Goal: Information Seeking & Learning: Learn about a topic

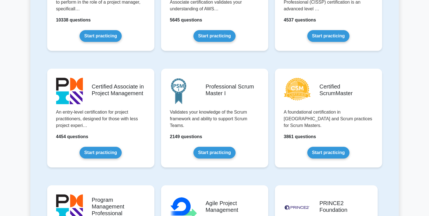
scroll to position [195, 0]
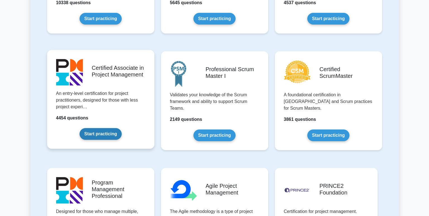
click at [106, 128] on link "Start practicing" at bounding box center [101, 134] width 42 height 12
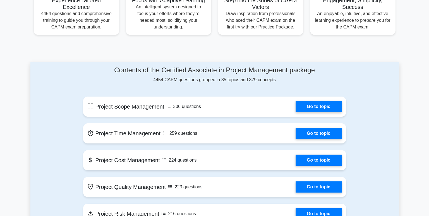
scroll to position [223, 0]
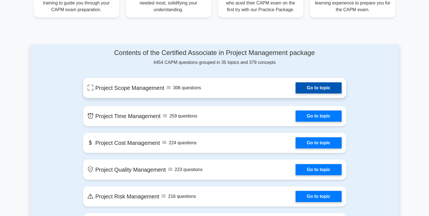
click at [316, 86] on link "Go to topic" at bounding box center [318, 87] width 46 height 11
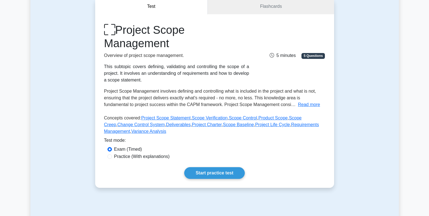
scroll to position [84, 0]
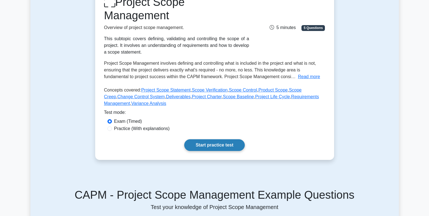
click at [208, 143] on link "Start practice test" at bounding box center [214, 145] width 61 height 12
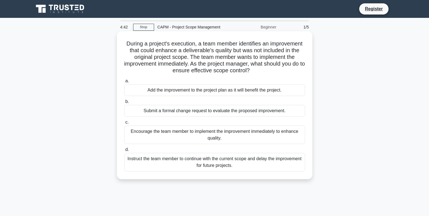
click at [181, 112] on div "Submit a formal change request to evaluate the proposed improvement." at bounding box center [214, 111] width 181 height 12
click at [124, 104] on input "b. Submit a formal change request to evaluate the proposed improvement." at bounding box center [124, 102] width 0 height 4
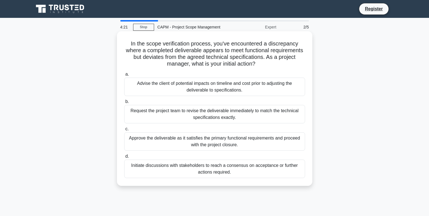
click at [266, 171] on div "Initiate discussions with stakeholders to reach a consensus on acceptance or fu…" at bounding box center [214, 169] width 181 height 18
click at [124, 158] on input "d. Initiate discussions with stakeholders to reach a consensus on acceptance or…" at bounding box center [124, 157] width 0 height 4
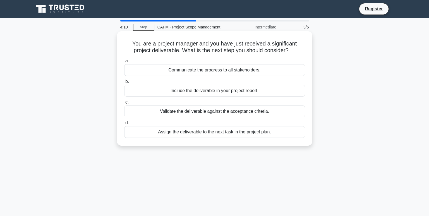
click at [248, 113] on div "Validate the deliverable against the acceptance criteria." at bounding box center [214, 111] width 181 height 12
click at [124, 104] on input "c. Validate the deliverable against the acceptance criteria." at bounding box center [124, 102] width 0 height 4
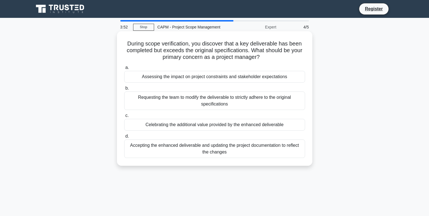
click at [246, 78] on div "Assessing the impact on project constraints and stakeholder expectations" at bounding box center [214, 77] width 181 height 12
click at [124, 69] on input "a. Assessing the impact on project constraints and stakeholder expectations" at bounding box center [124, 68] width 0 height 4
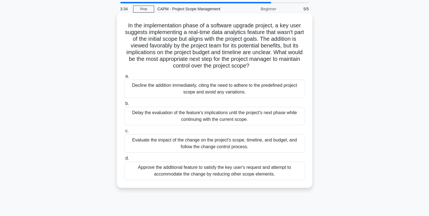
scroll to position [28, 0]
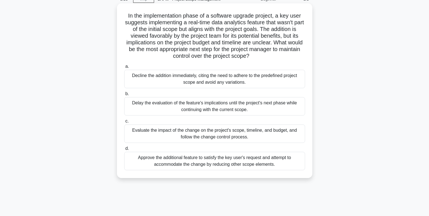
click at [231, 136] on div "Evaluate the impact of the change on the project's scope, timeline, and budget,…" at bounding box center [214, 133] width 181 height 18
click at [124, 123] on input "c. Evaluate the impact of the change on the project's scope, timeline, and budg…" at bounding box center [124, 121] width 0 height 4
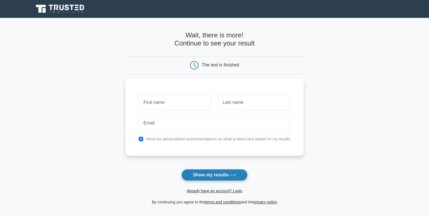
click at [222, 174] on button "Show my results" at bounding box center [214, 175] width 66 height 12
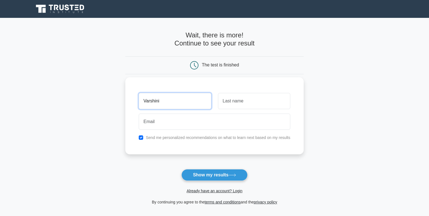
type input "Varshini"
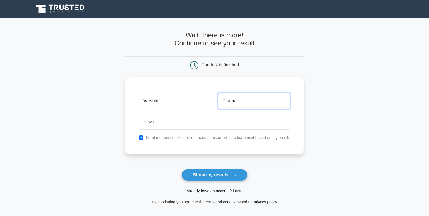
type input "Thathali"
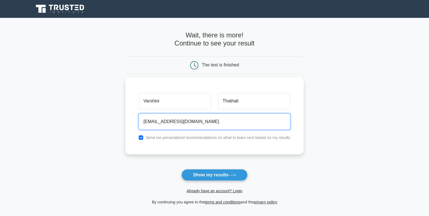
type input "[EMAIL_ADDRESS][DOMAIN_NAME]"
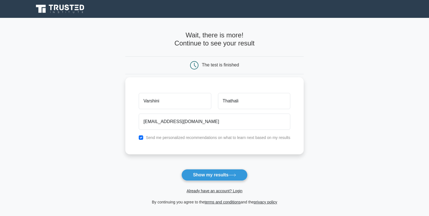
click at [139, 137] on div "Send me personalized recommendations on what to learn next based on my results" at bounding box center [214, 137] width 158 height 7
click at [141, 138] on input "checkbox" at bounding box center [141, 137] width 4 height 4
checkbox input "false"
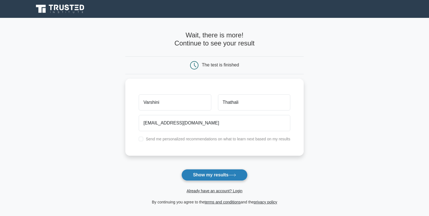
click at [205, 175] on button "Show my results" at bounding box center [214, 175] width 66 height 12
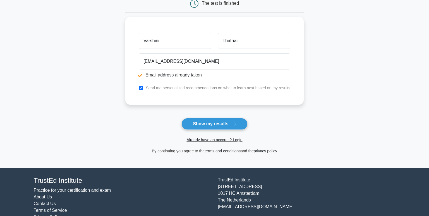
scroll to position [84, 0]
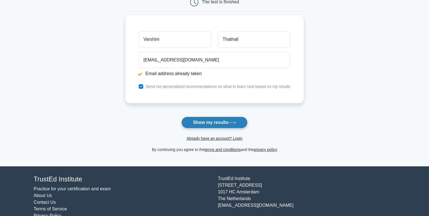
click at [213, 123] on button "Show my results" at bounding box center [214, 123] width 66 height 12
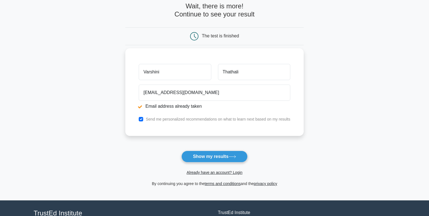
scroll to position [56, 0]
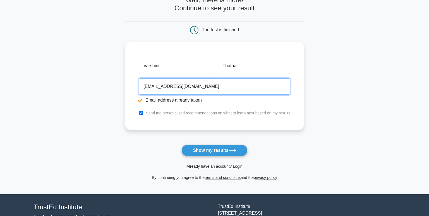
drag, startPoint x: 178, startPoint y: 86, endPoint x: 136, endPoint y: 90, distance: 42.0
click at [136, 90] on div "[EMAIL_ADDRESS][DOMAIN_NAME] Email address already taken" at bounding box center [214, 91] width 158 height 31
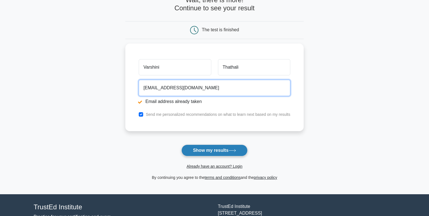
type input "[EMAIL_ADDRESS][DOMAIN_NAME]"
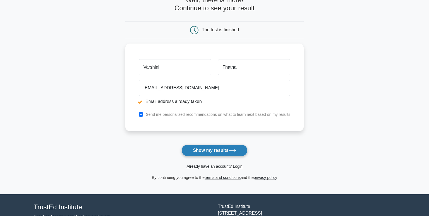
click at [227, 150] on button "Show my results" at bounding box center [214, 151] width 66 height 12
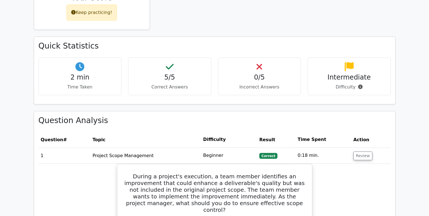
scroll to position [279, 0]
